Goal: Complete application form

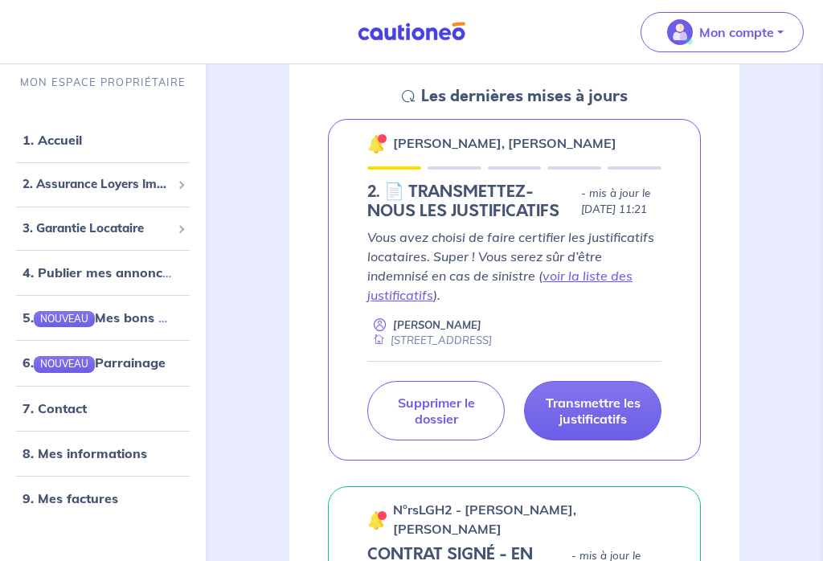
scroll to position [239, 0]
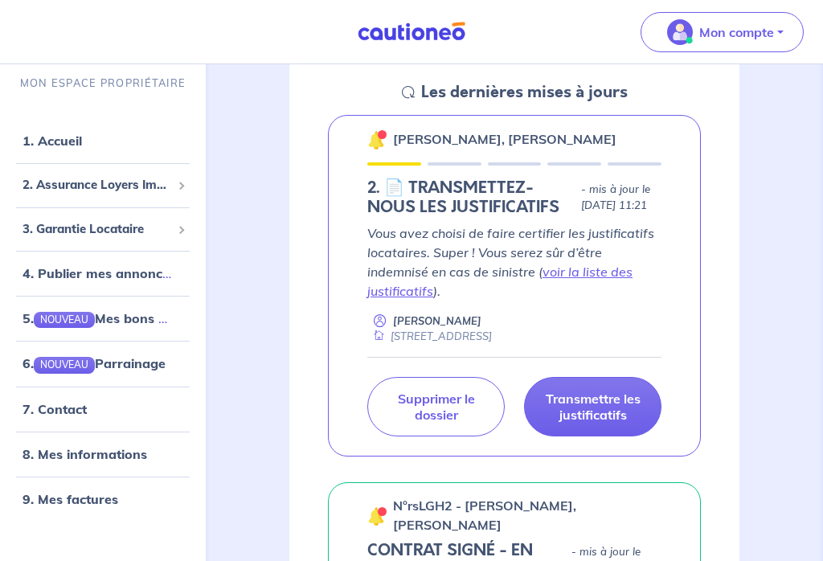
click at [627, 404] on p "Transmettre les justificatifs" at bounding box center [592, 407] width 97 height 32
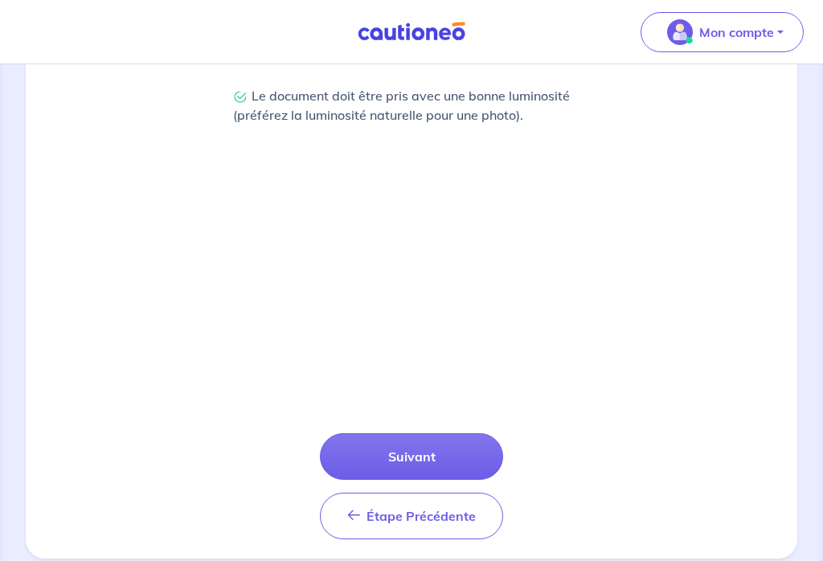
scroll to position [488, 0]
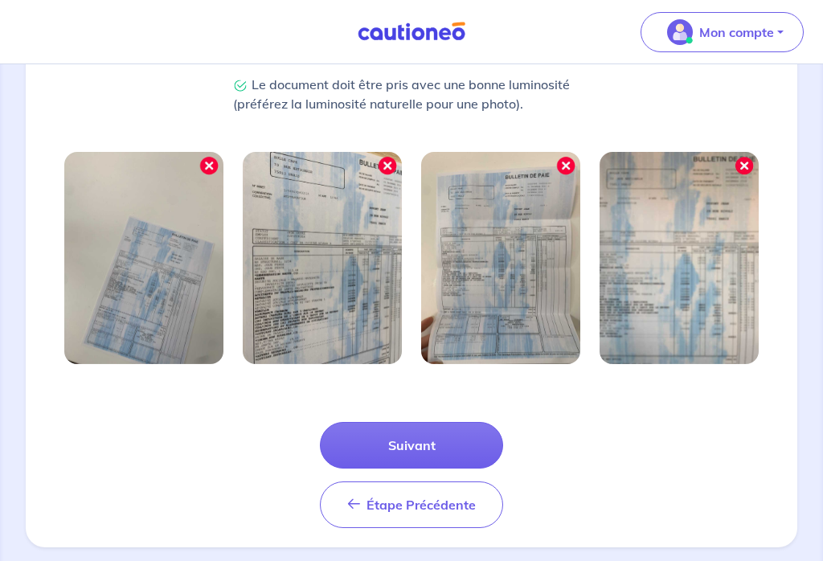
click at [449, 440] on button "Suivant" at bounding box center [411, 445] width 183 height 47
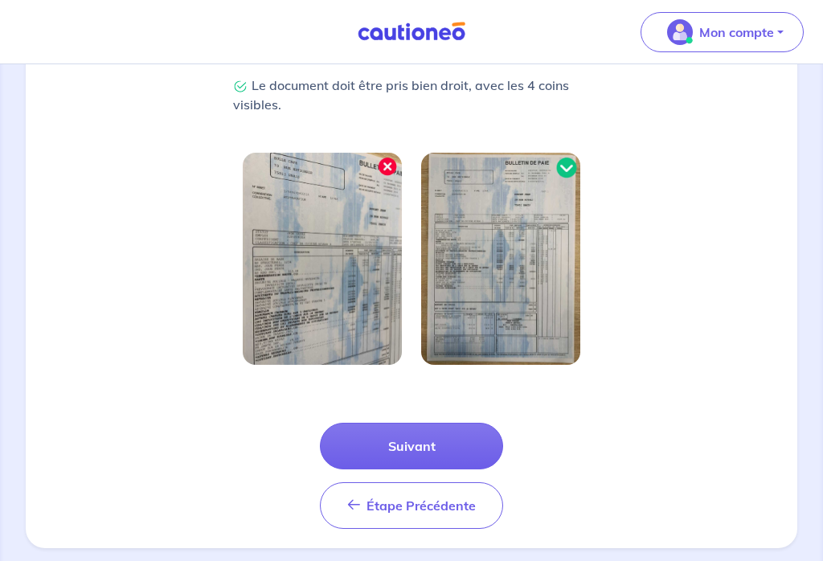
scroll to position [430, 0]
click at [467, 448] on button "Suivant" at bounding box center [411, 445] width 183 height 47
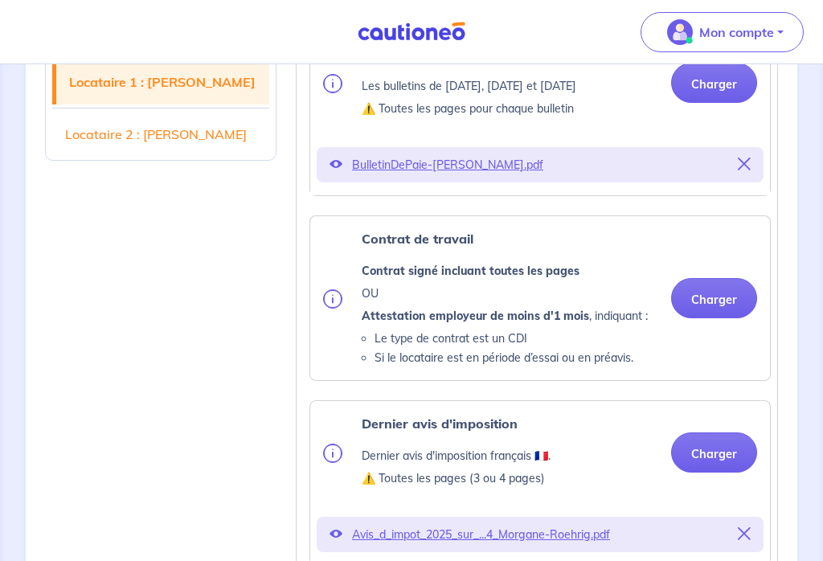
scroll to position [752, 0]
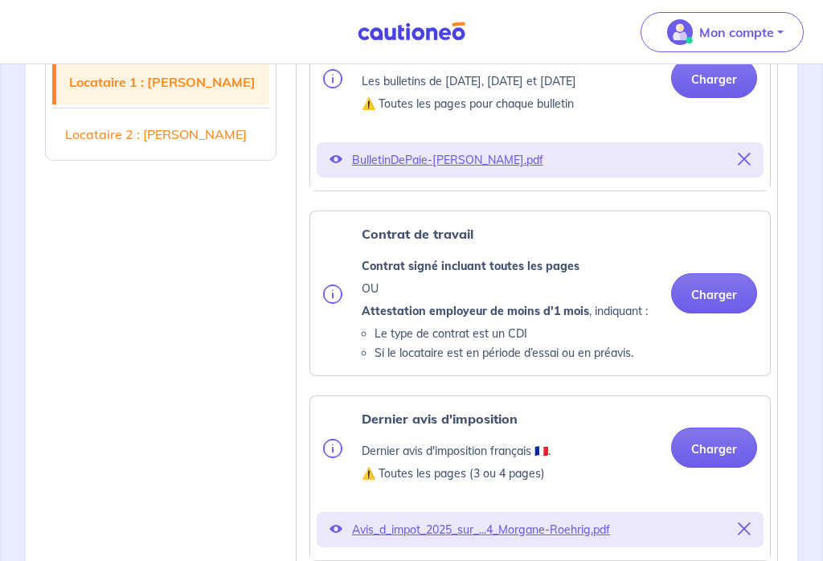
click at [722, 299] on button "Charger" at bounding box center [714, 294] width 86 height 40
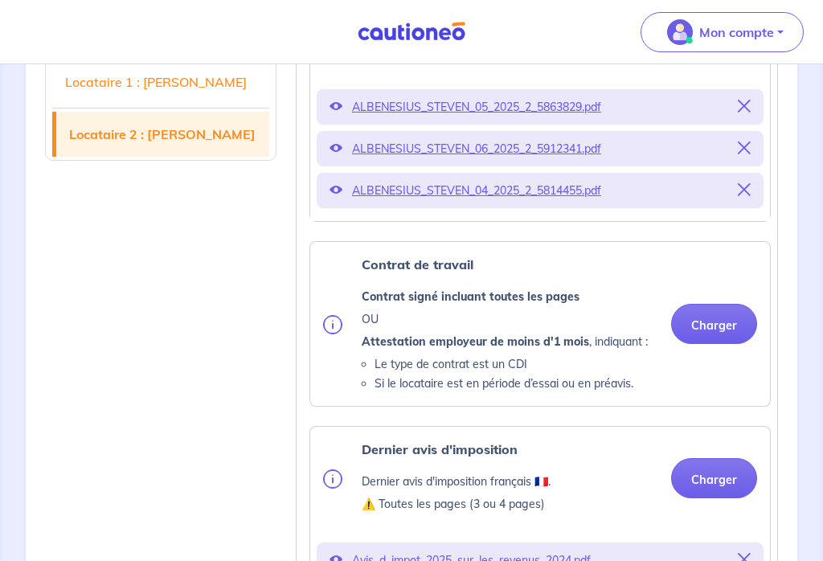
scroll to position [2320, 0]
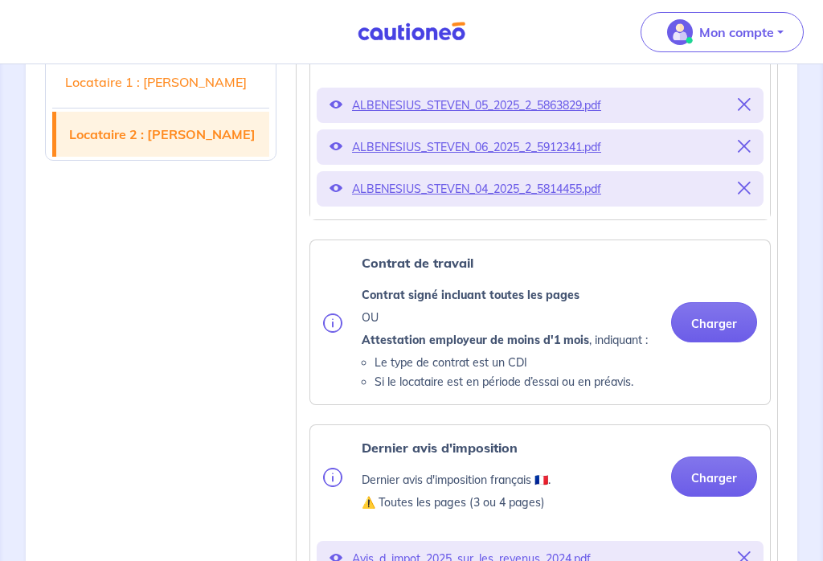
click at [723, 313] on button "Charger" at bounding box center [714, 323] width 86 height 40
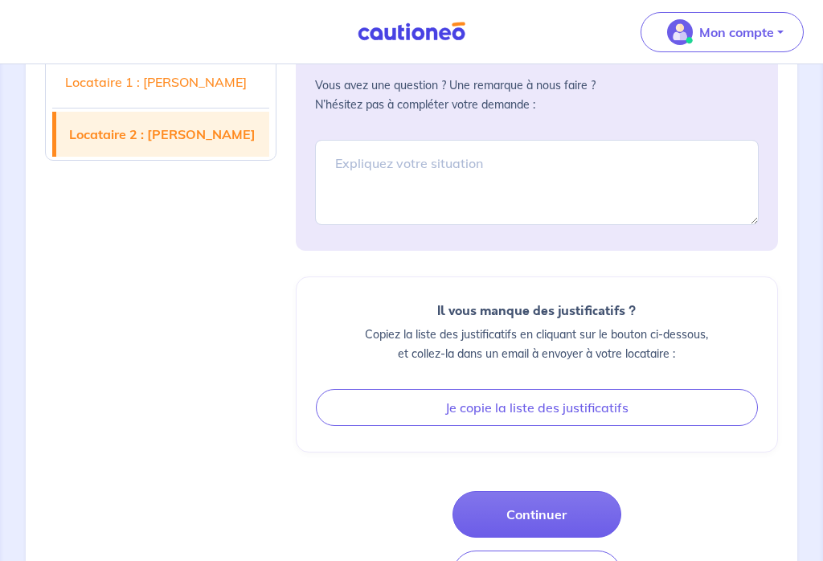
scroll to position [3576, 0]
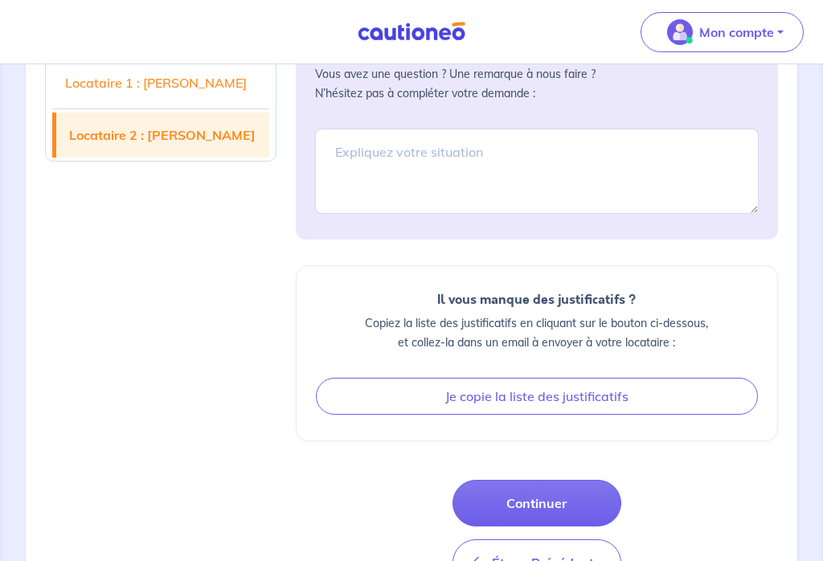
click at [576, 480] on button "Continuer" at bounding box center [537, 503] width 169 height 47
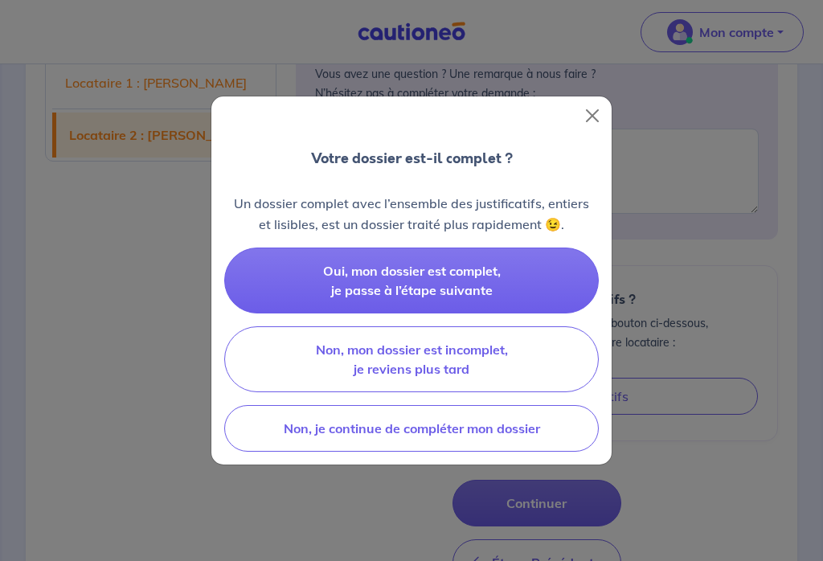
click at [508, 293] on button "Oui, mon dossier est complet, je passe à l’étape suivante" at bounding box center [411, 281] width 375 height 66
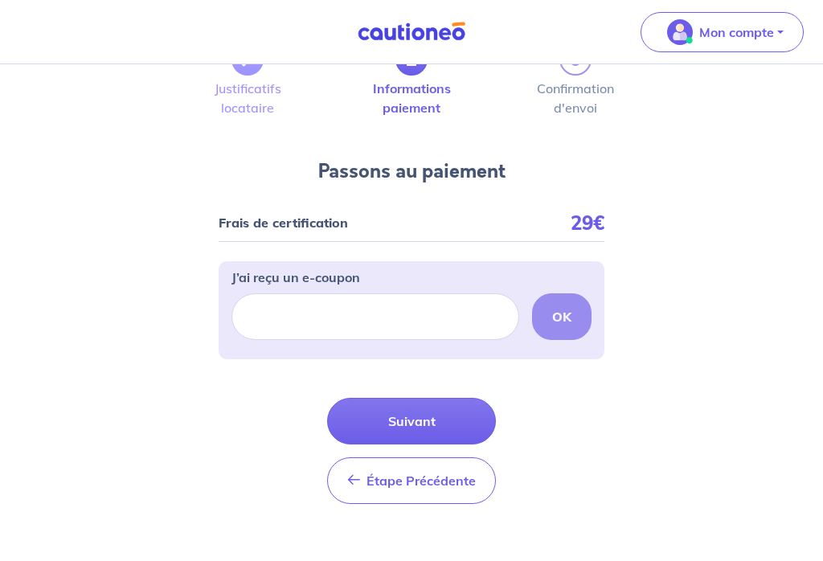
scroll to position [74, 0]
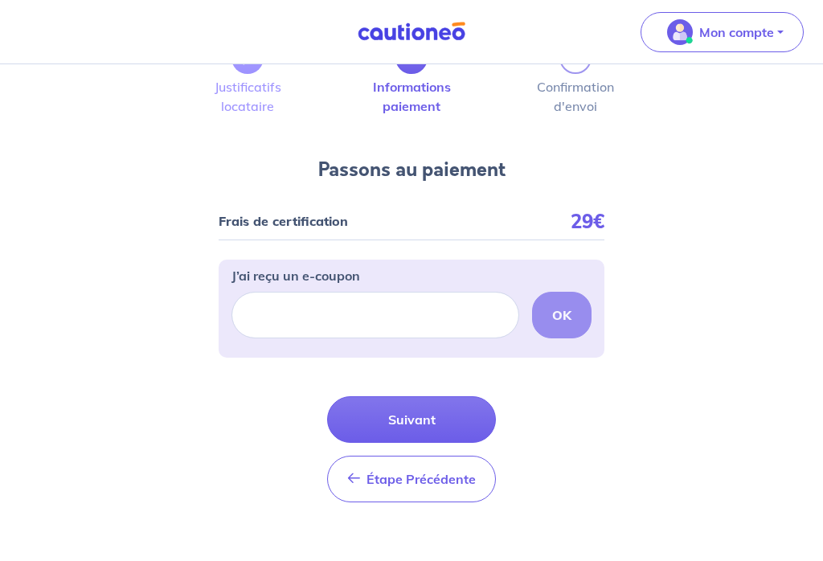
click at [469, 419] on button "Suivant" at bounding box center [411, 419] width 169 height 47
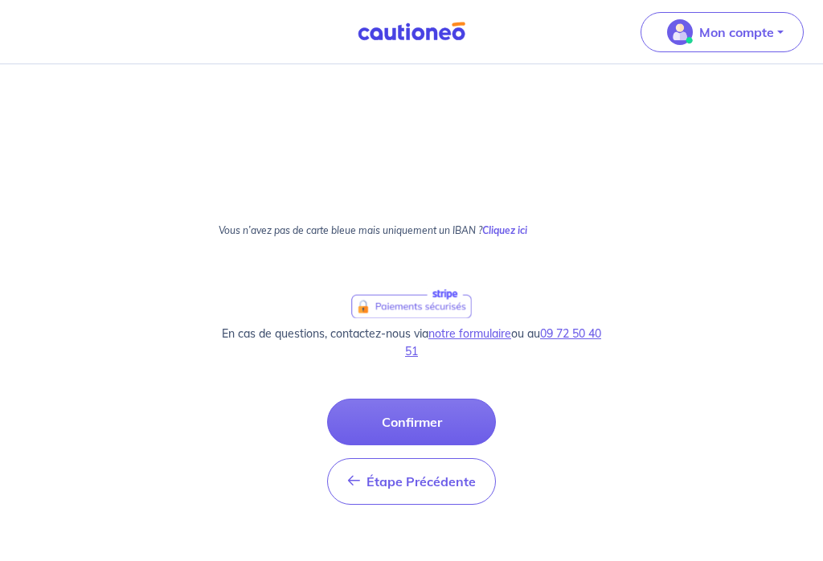
scroll to position [510, 0]
click at [513, 233] on strong "Cliquez ici" at bounding box center [504, 229] width 45 height 12
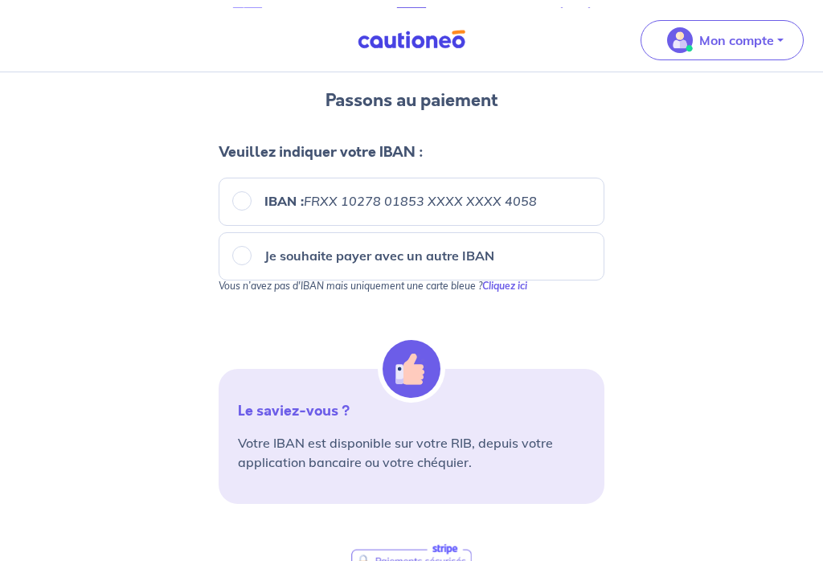
scroll to position [117, 0]
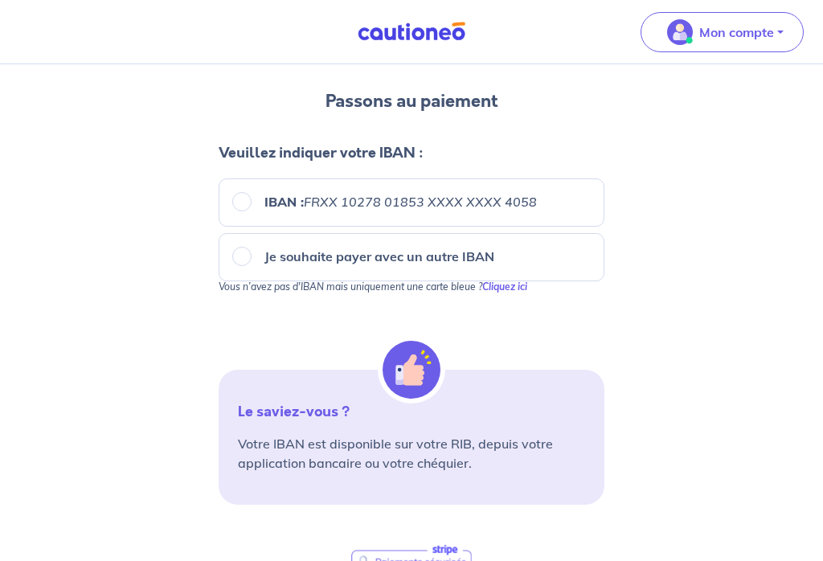
click at [245, 199] on input "IBAN : FRXX [FINANCIAL_ID] XXXX XXXX 4058" at bounding box center [241, 201] width 19 height 19
radio input "true"
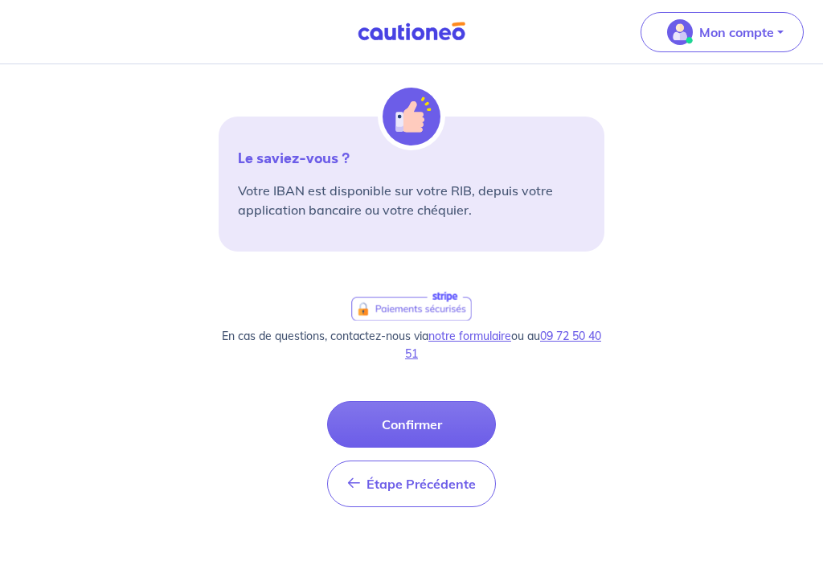
scroll to position [371, 0]
click at [451, 424] on button "Confirmer" at bounding box center [411, 424] width 169 height 47
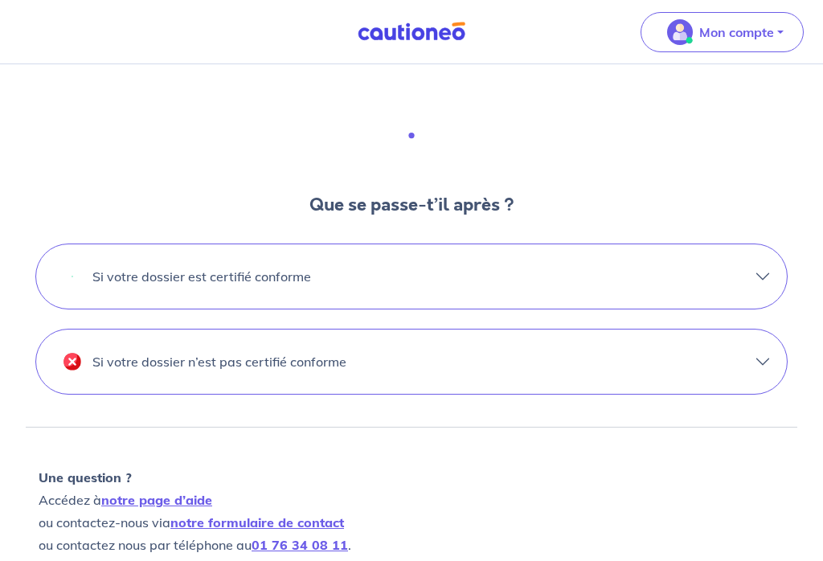
scroll to position [423, 0]
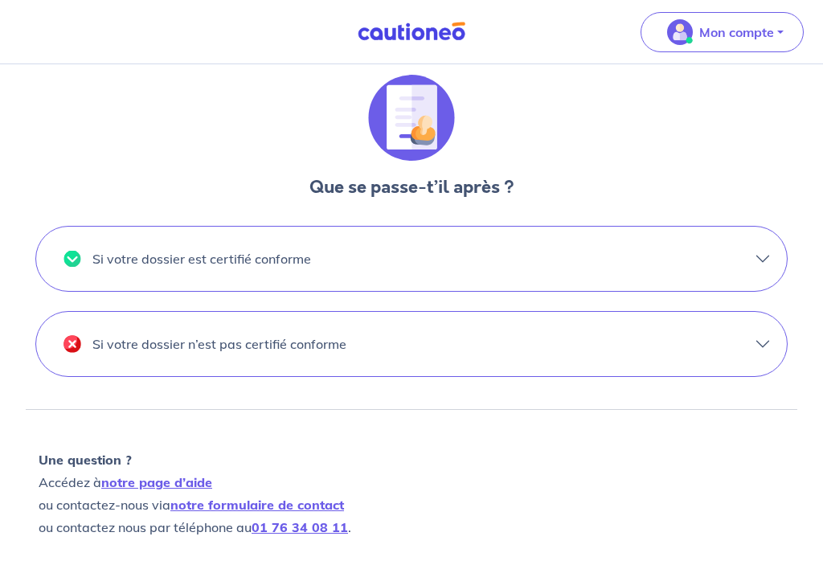
click at [760, 270] on button "Si votre dossier est certifié conforme" at bounding box center [411, 259] width 751 height 64
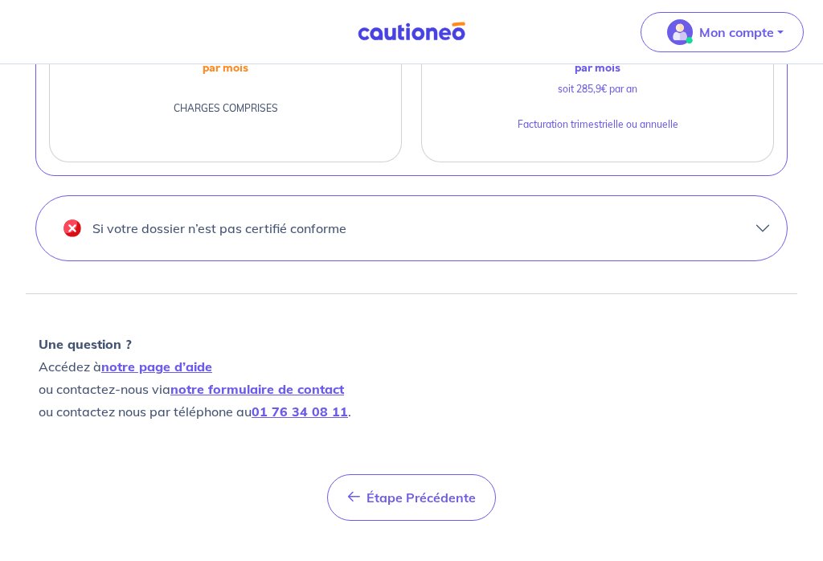
scroll to position [810, 0]
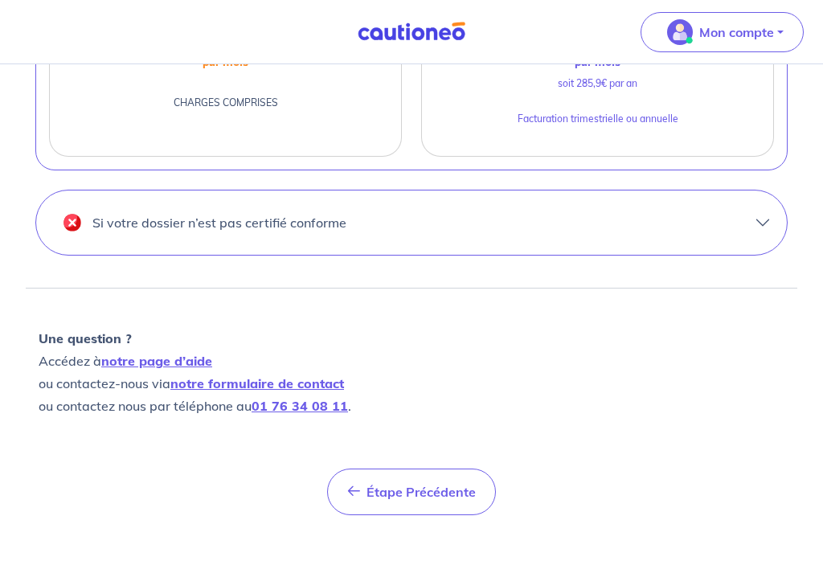
click at [771, 223] on button "Si votre dossier n’est pas certifié conforme" at bounding box center [411, 223] width 751 height 64
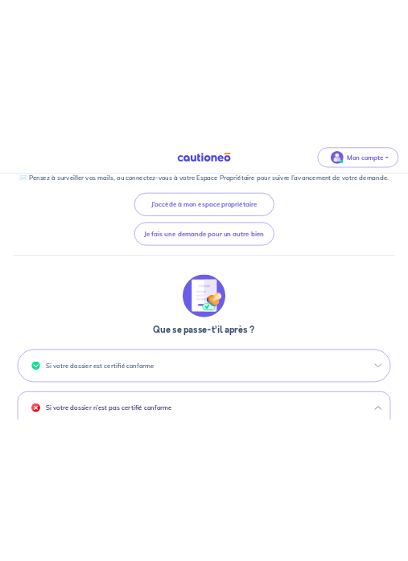
scroll to position [0, 0]
